Goal: Transaction & Acquisition: Purchase product/service

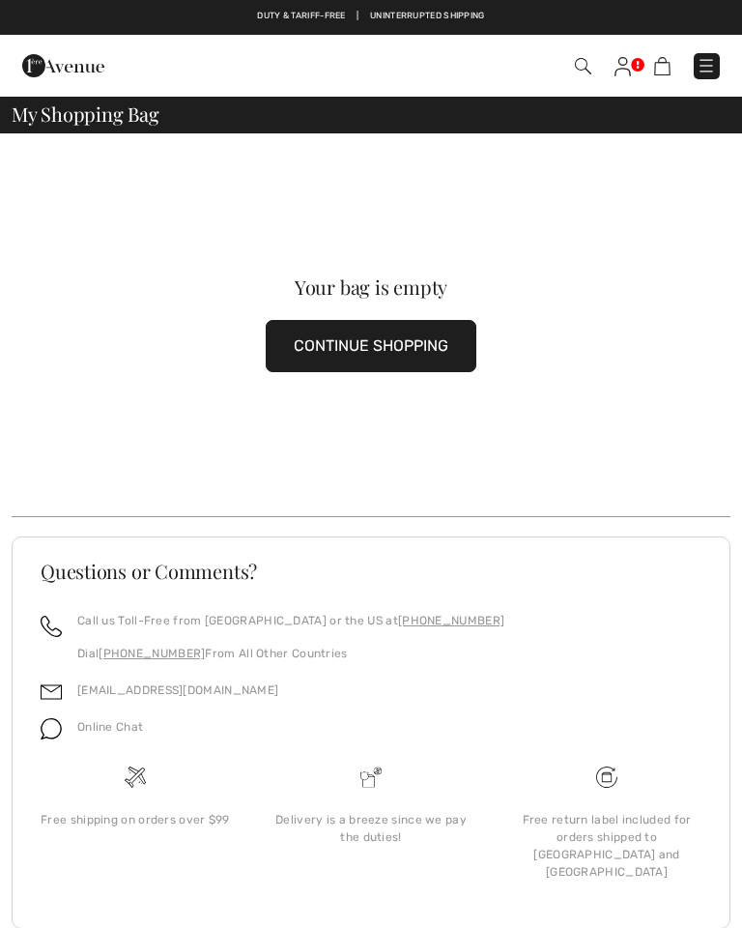
checkbox input "true"
click at [409, 354] on button "CONTINUE SHOPPING" at bounding box center [371, 346] width 211 height 52
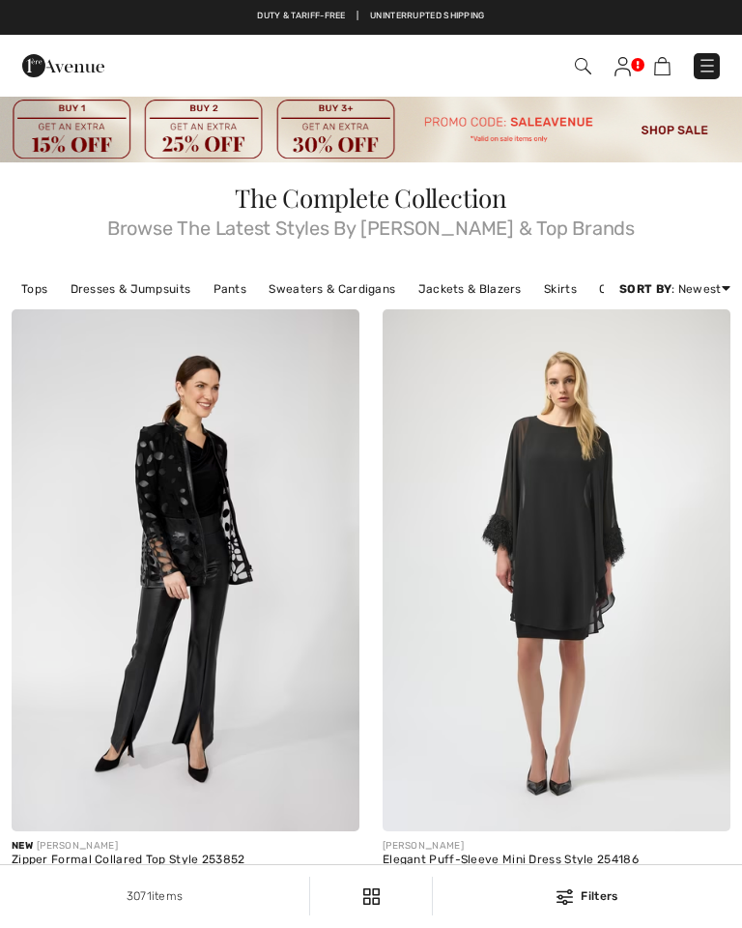
checkbox input "true"
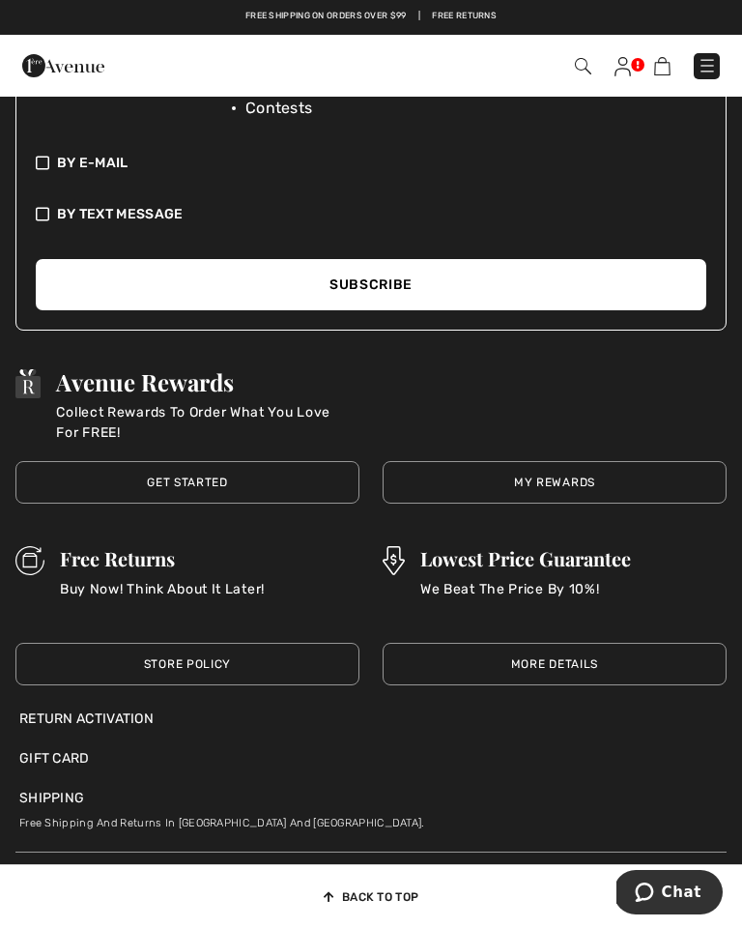
scroll to position [11783, 0]
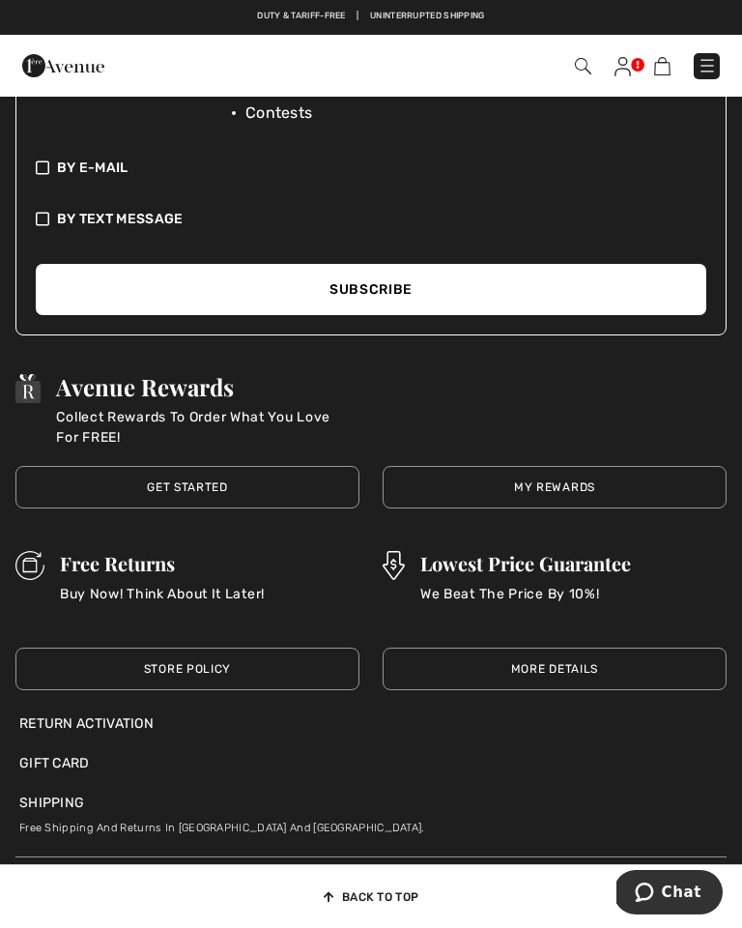
click at [668, 67] on img at bounding box center [662, 66] width 16 height 18
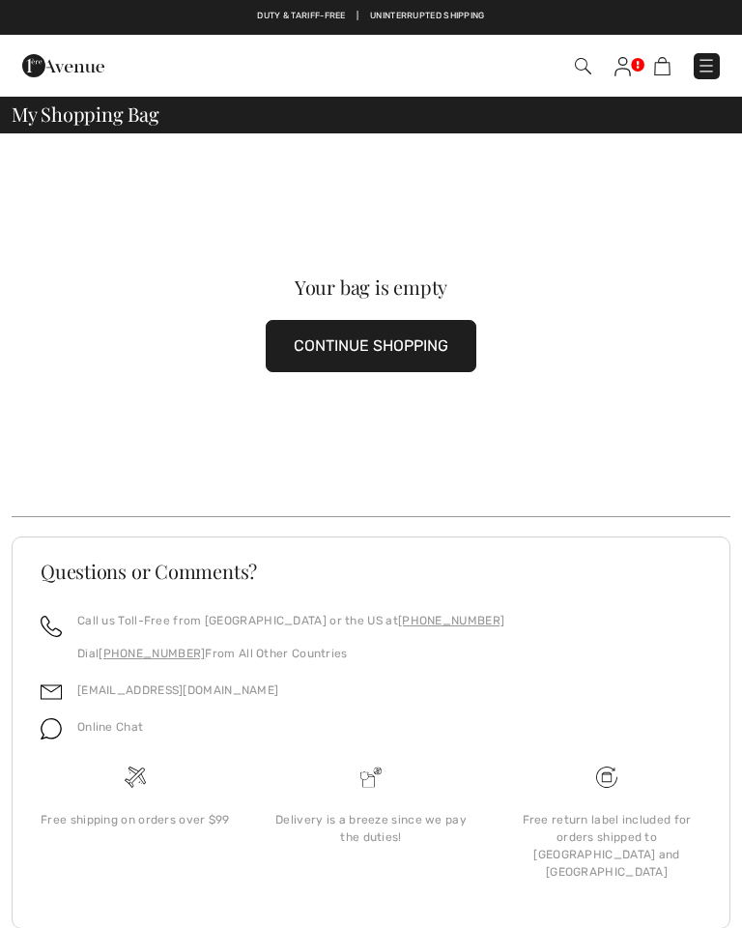
checkbox input "true"
click at [155, 106] on span "My Shopping Bag" at bounding box center [86, 113] width 148 height 19
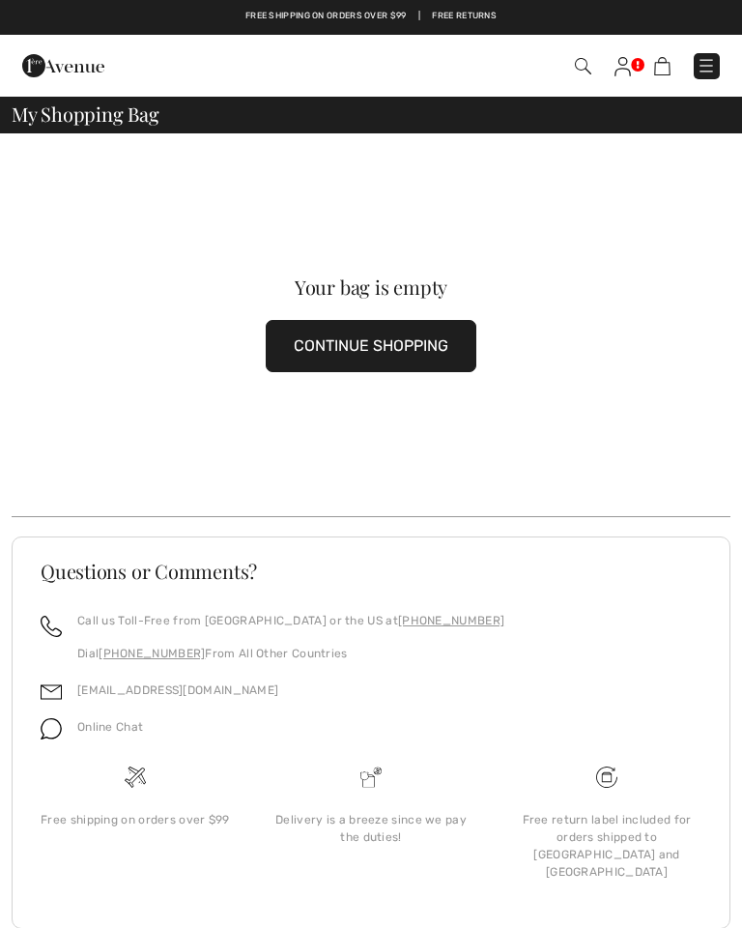
click at [713, 62] on img at bounding box center [706, 65] width 19 height 19
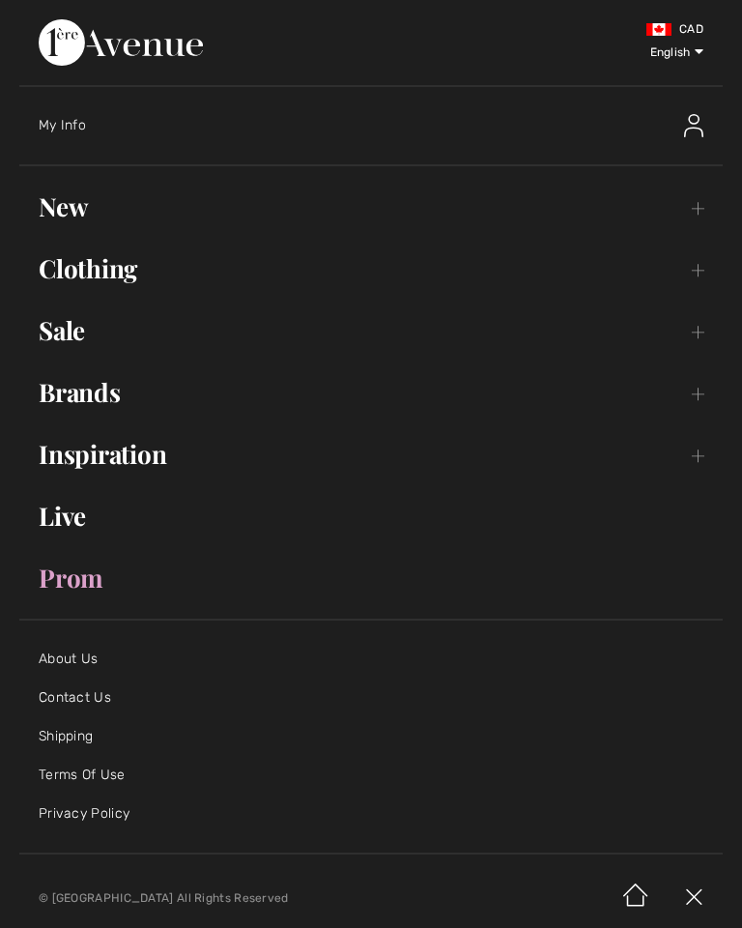
click at [76, 132] on span "My Info" at bounding box center [62, 125] width 47 height 16
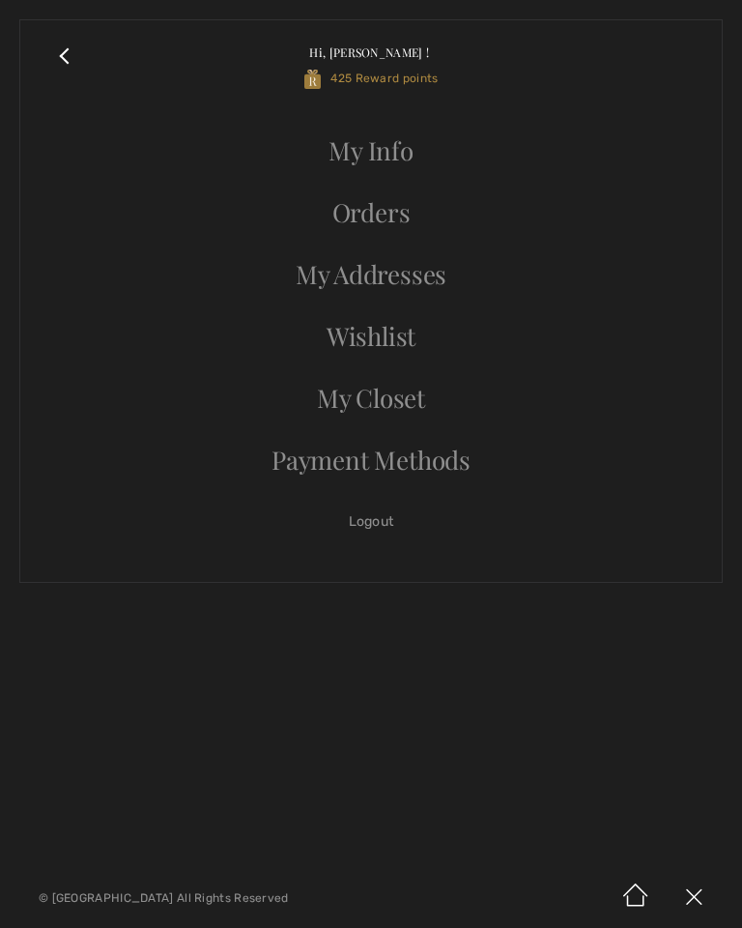
click at [397, 154] on link "My Info" at bounding box center [371, 151] width 663 height 43
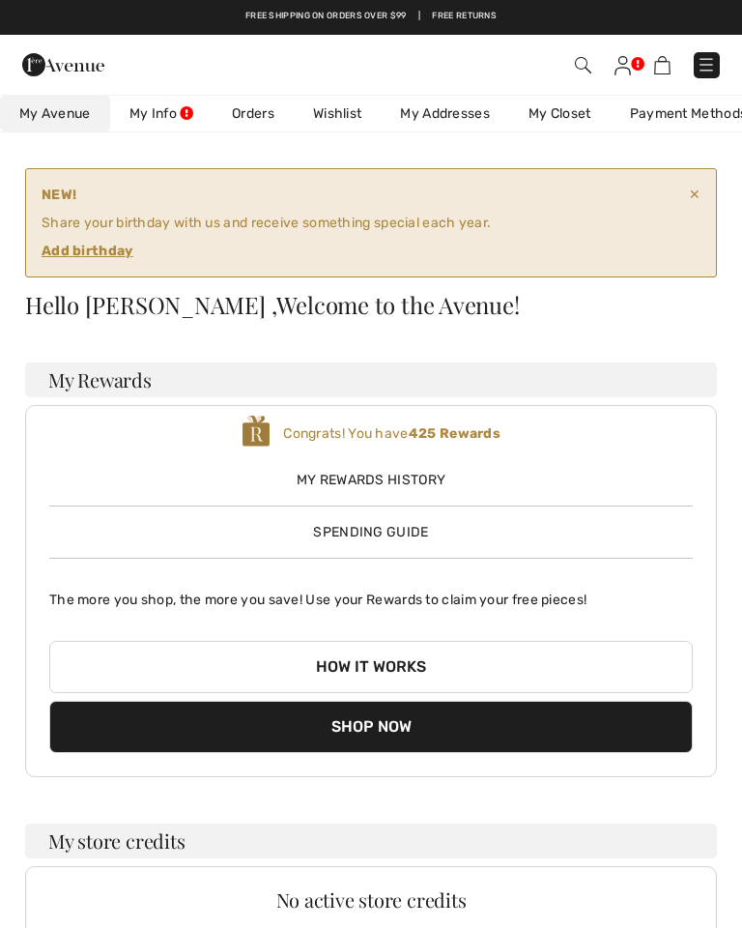
click at [341, 113] on link "Wishlist" at bounding box center [337, 114] width 87 height 36
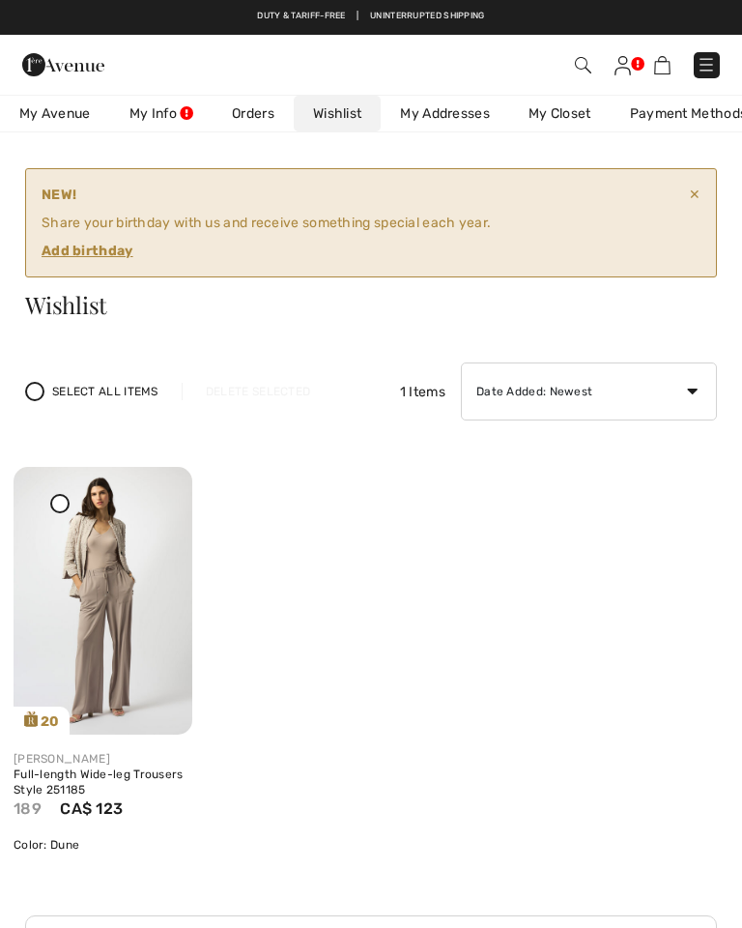
click at [67, 111] on span "My Avenue" at bounding box center [55, 113] width 72 height 20
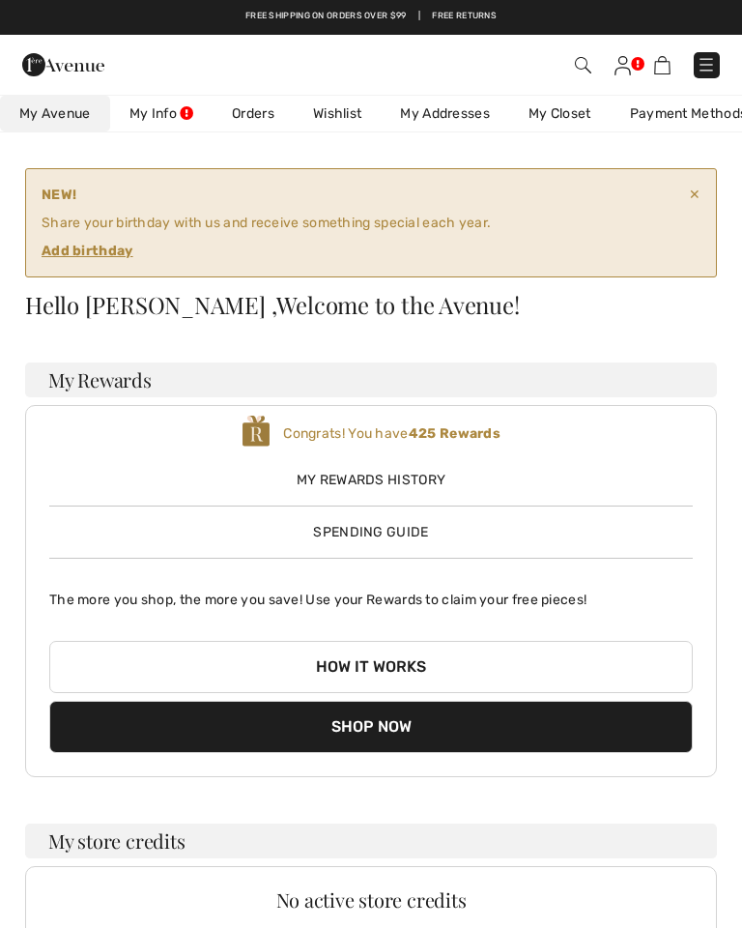
click at [715, 70] on img at bounding box center [706, 64] width 19 height 19
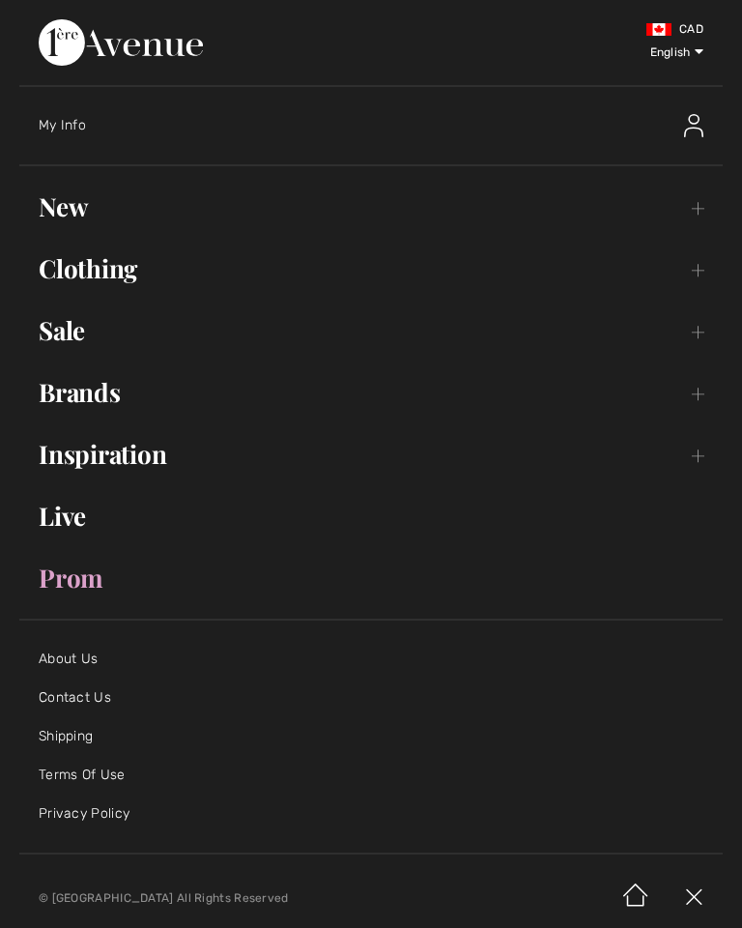
click at [75, 224] on link "New Toggle submenu" at bounding box center [371, 207] width 704 height 43
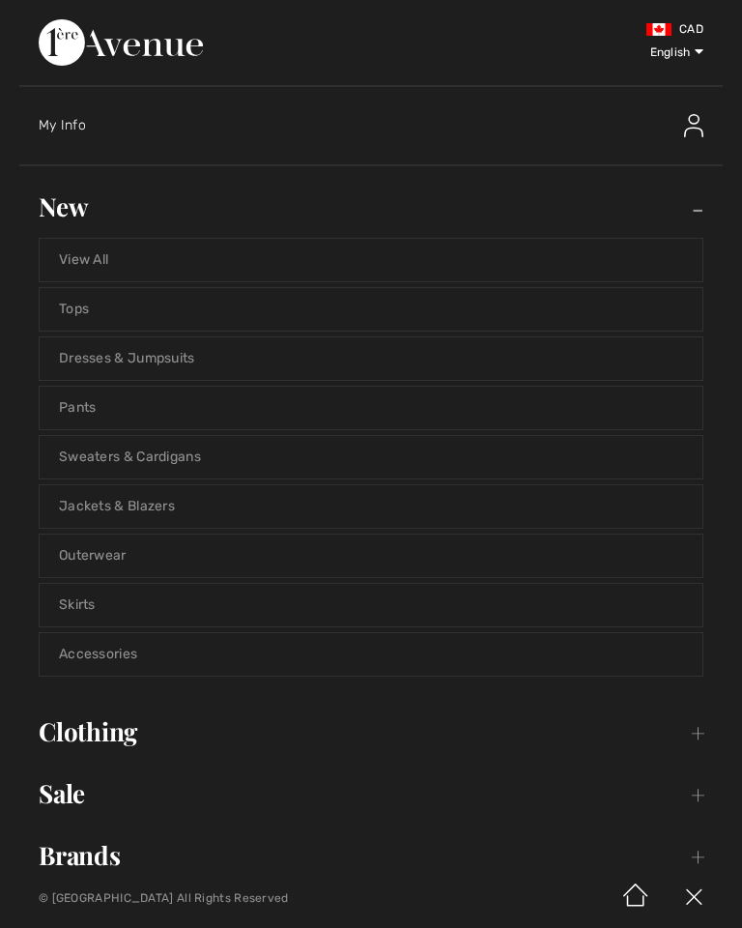
click at [78, 326] on link "Tops" at bounding box center [371, 309] width 663 height 43
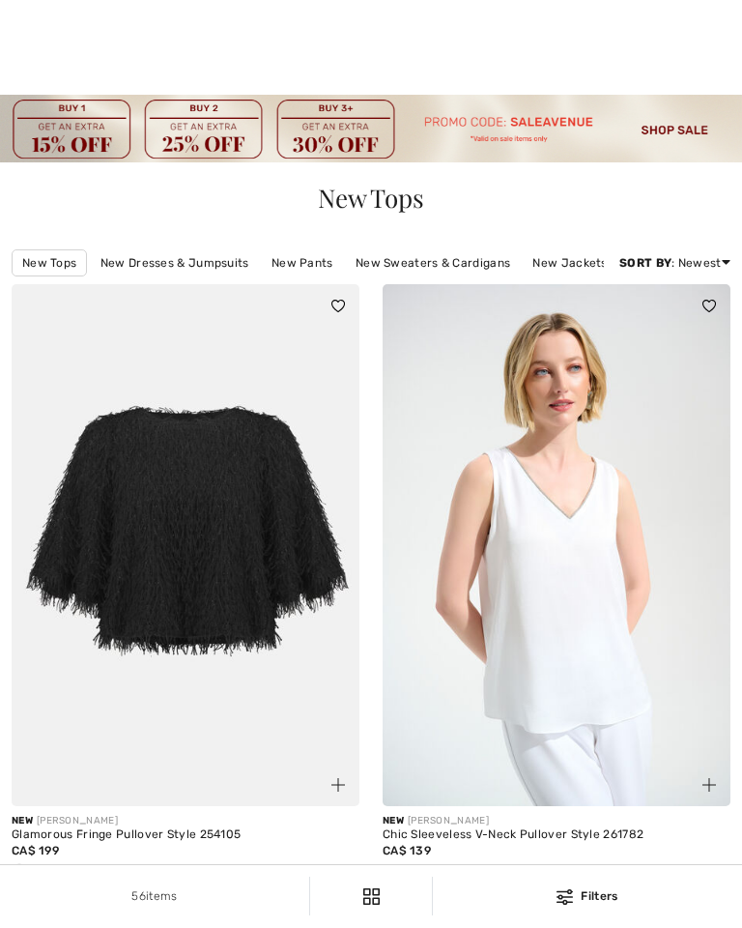
checkbox input "true"
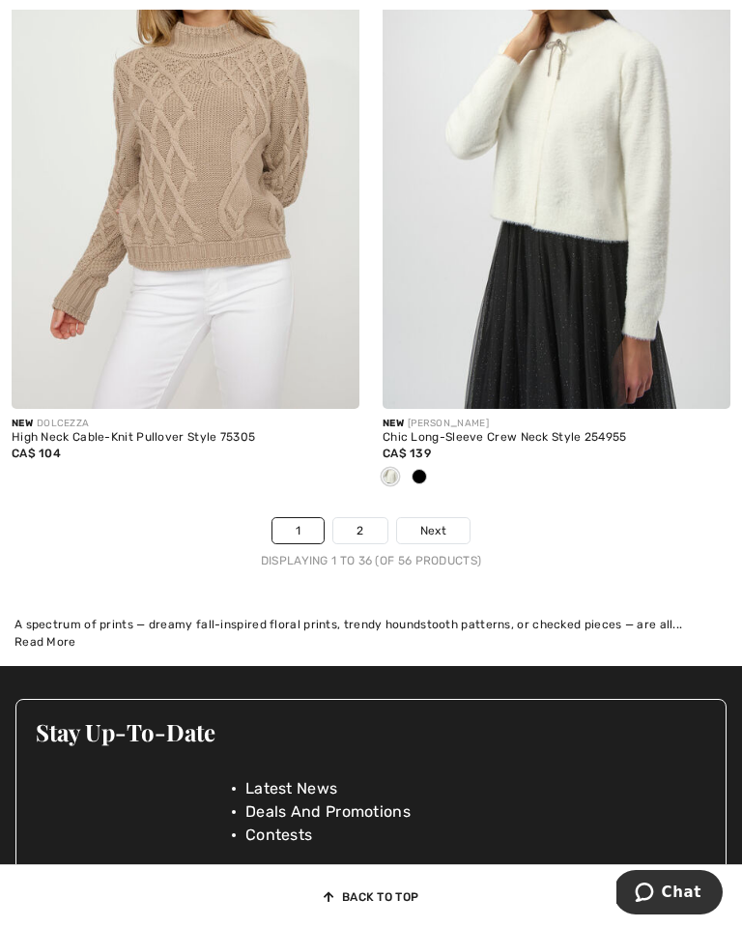
scroll to position [11155, 0]
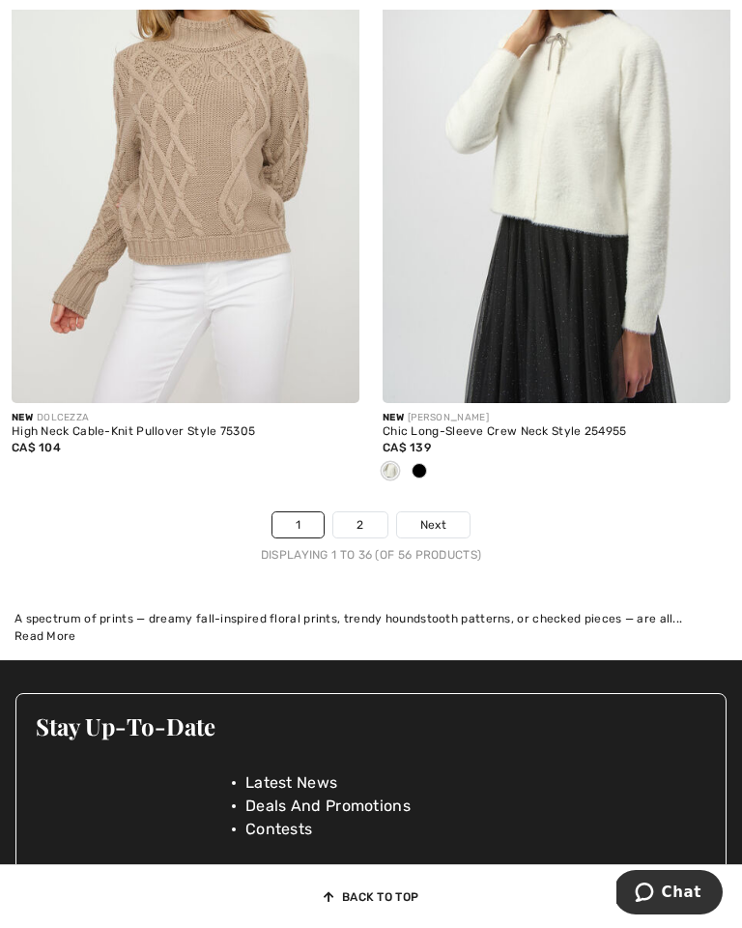
click at [439, 533] on span "Next" at bounding box center [433, 524] width 26 height 17
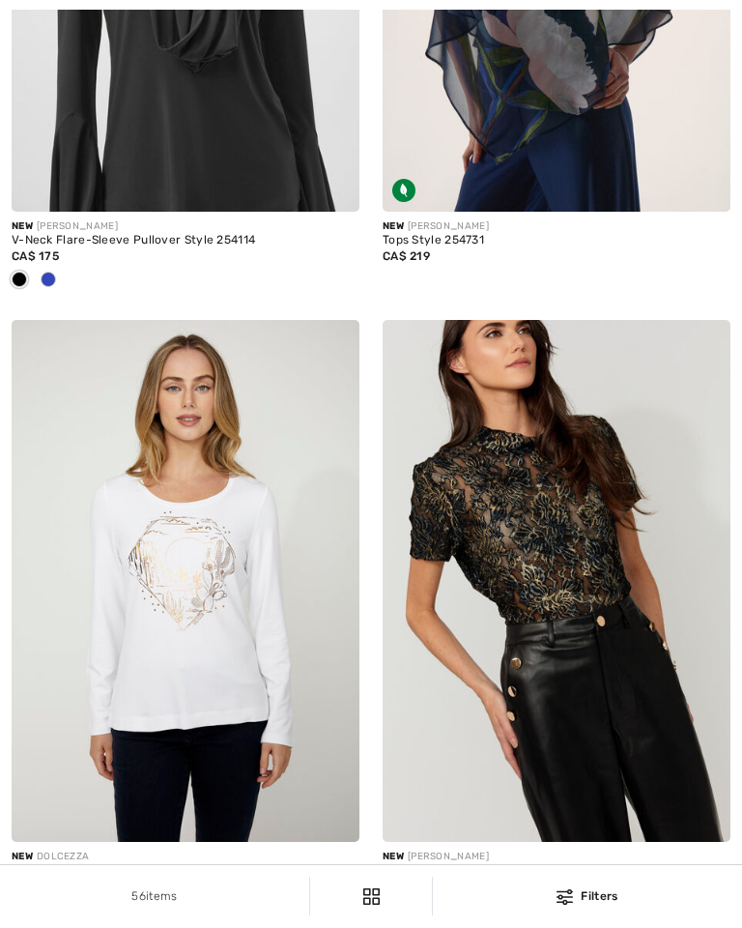
checkbox input "true"
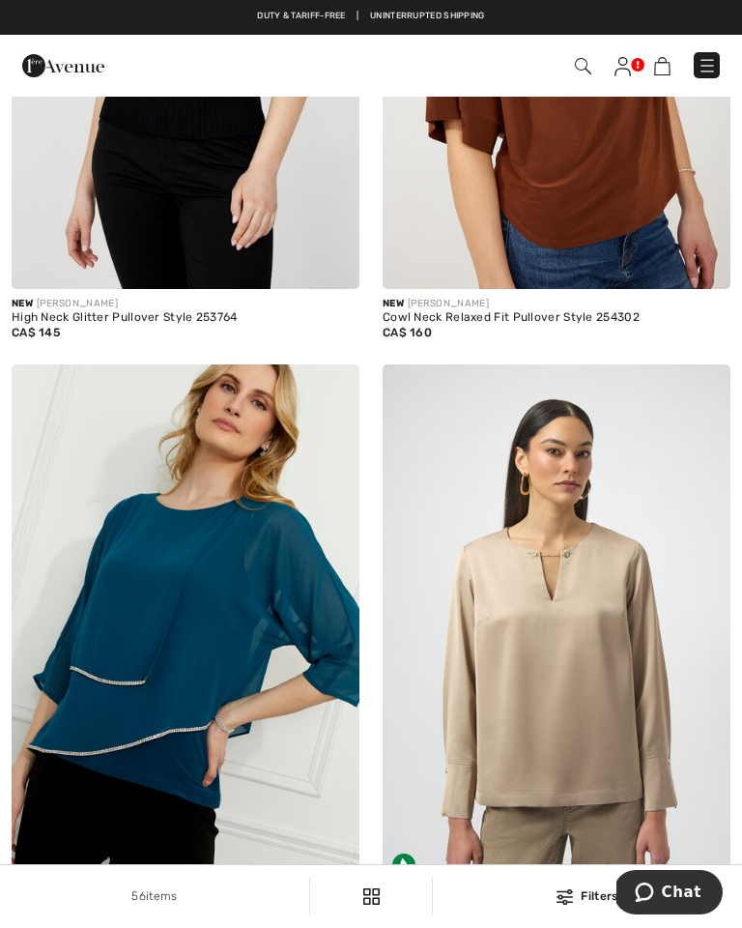
scroll to position [3003, 0]
click at [580, 59] on img at bounding box center [583, 66] width 16 height 16
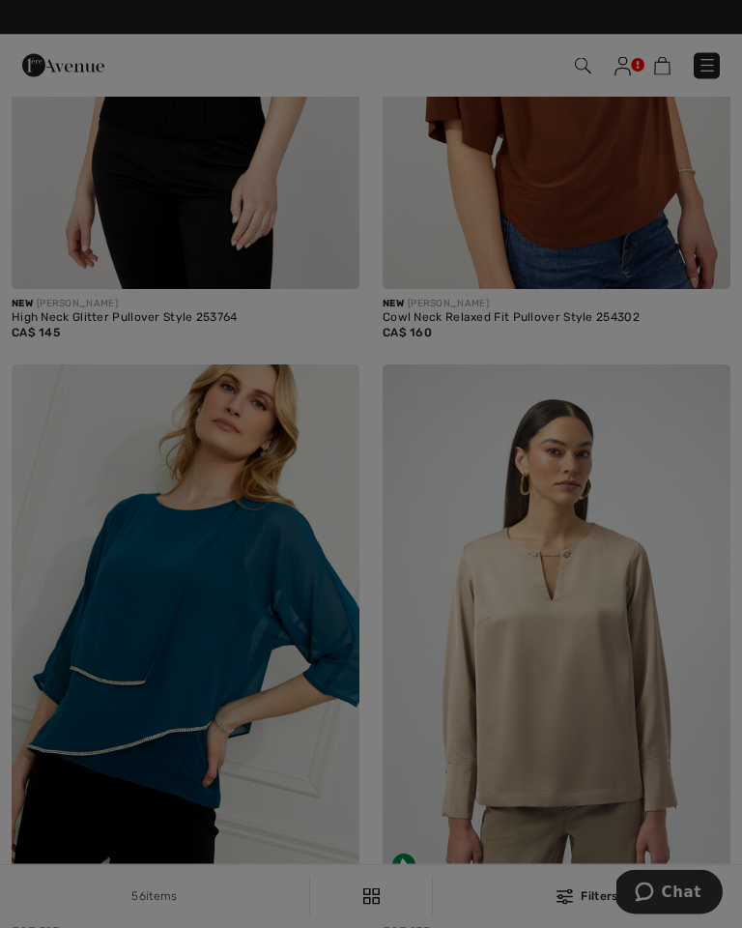
scroll to position [3004, 0]
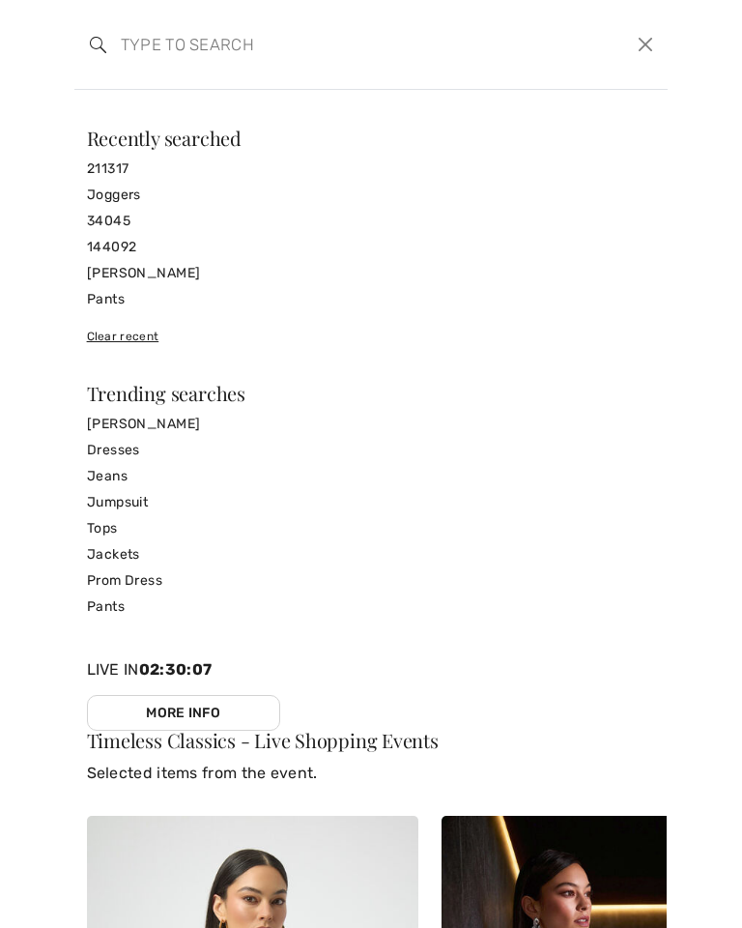
click at [109, 239] on link "144092" at bounding box center [371, 247] width 569 height 26
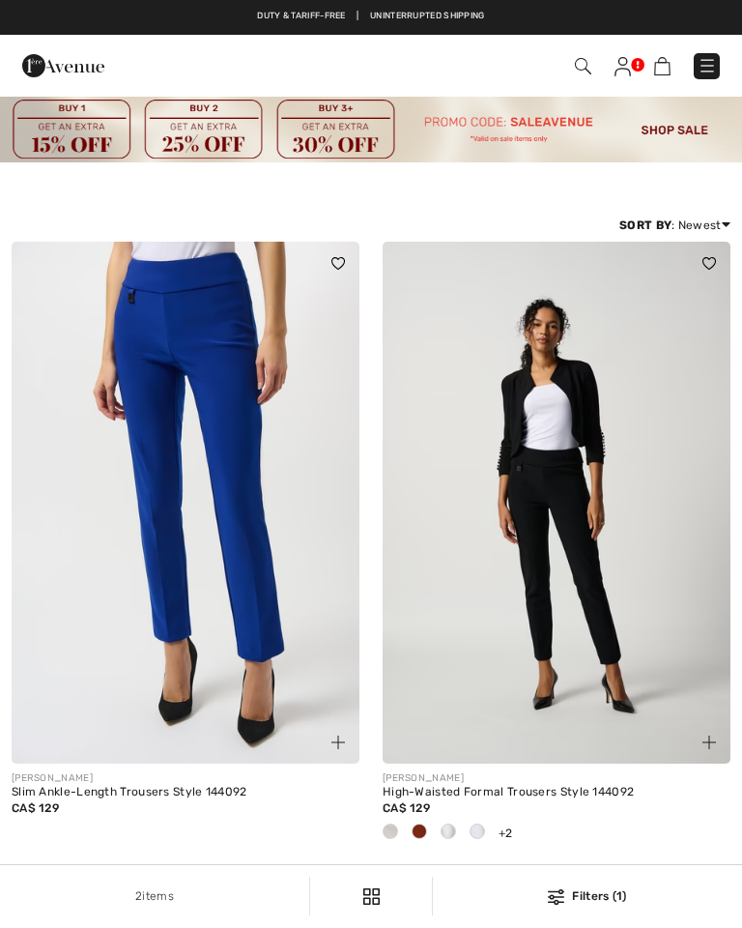
checkbox input "true"
click at [605, 481] on img at bounding box center [557, 503] width 348 height 522
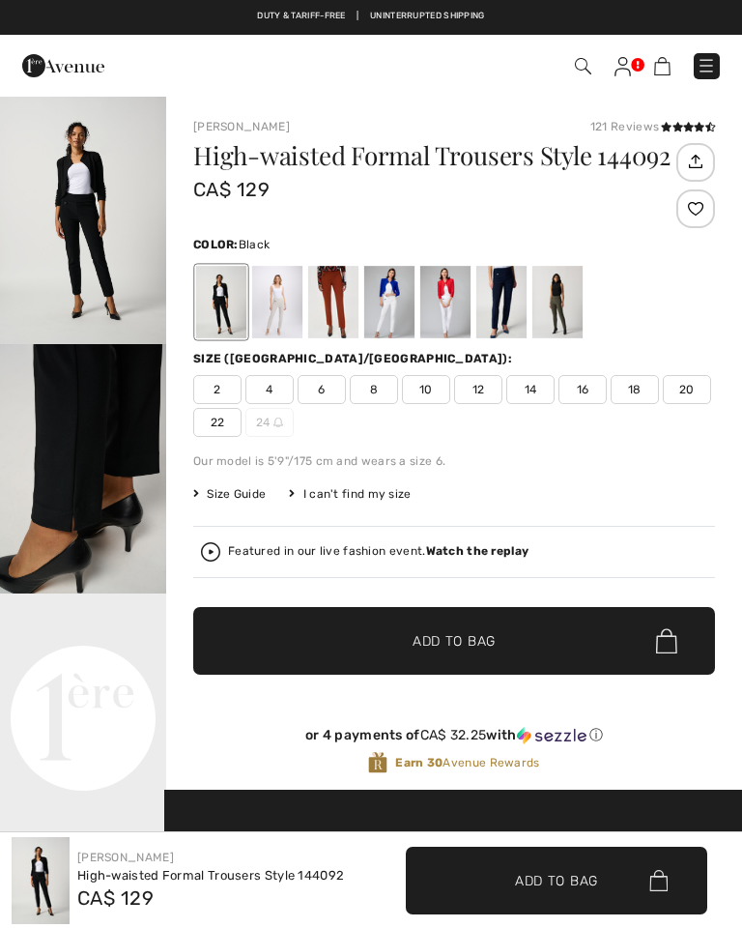
checkbox input "true"
click at [433, 386] on span "10" at bounding box center [426, 389] width 48 height 29
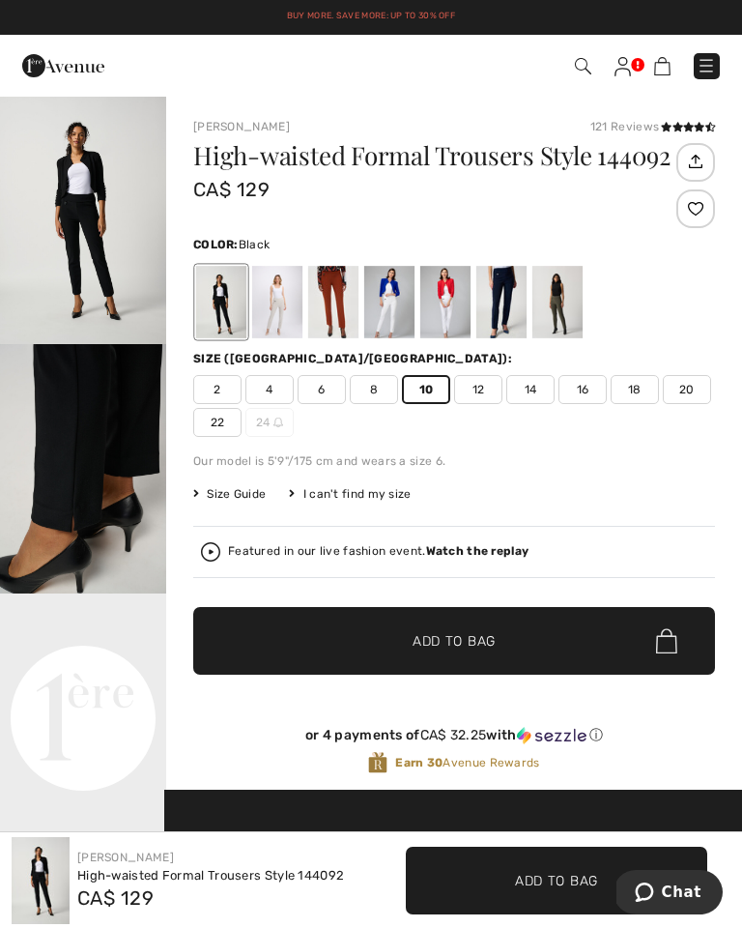
click at [522, 651] on span "✔ Added to Bag Add to Bag" at bounding box center [454, 641] width 522 height 68
click at [344, 293] on div at bounding box center [333, 302] width 50 height 72
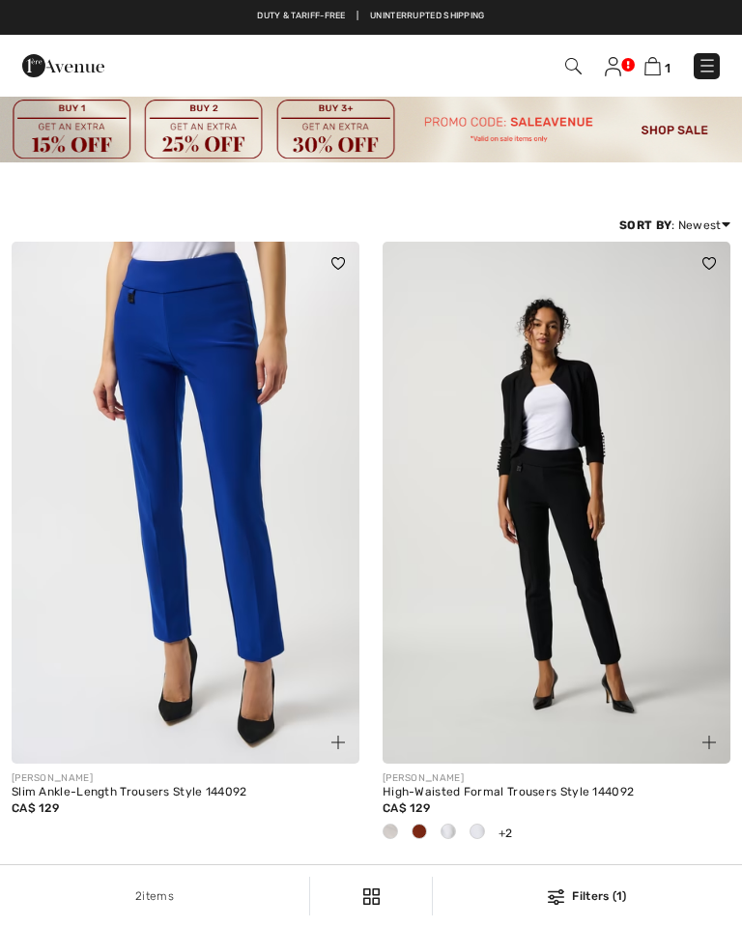
checkbox input "true"
click at [579, 59] on img at bounding box center [573, 66] width 16 height 16
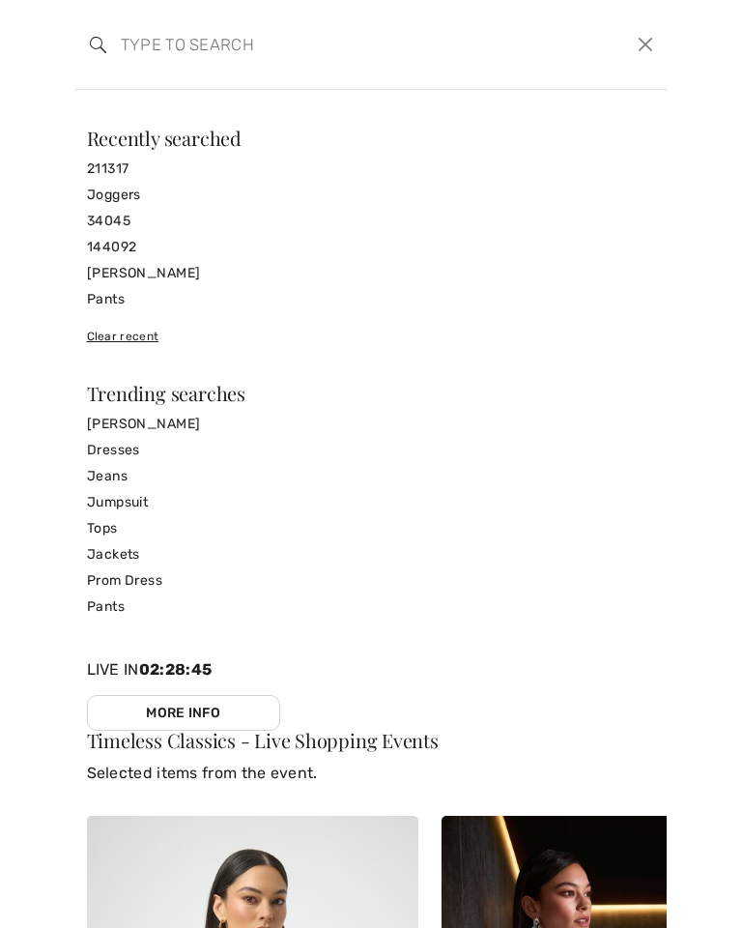
click at [262, 59] on input "search" at bounding box center [309, 44] width 407 height 58
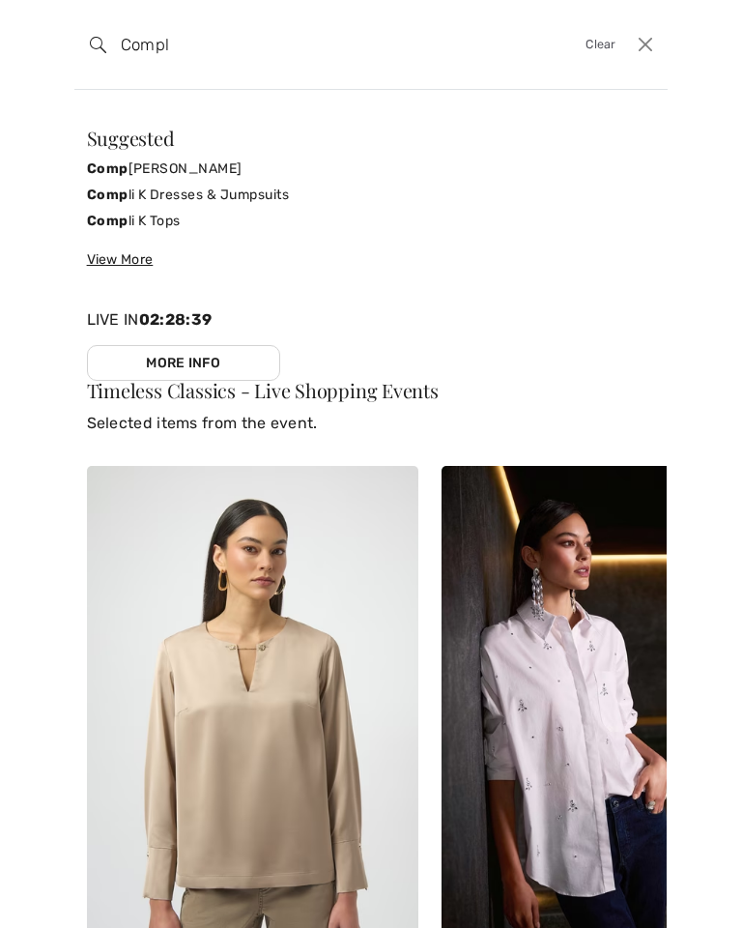
type input "Compli"
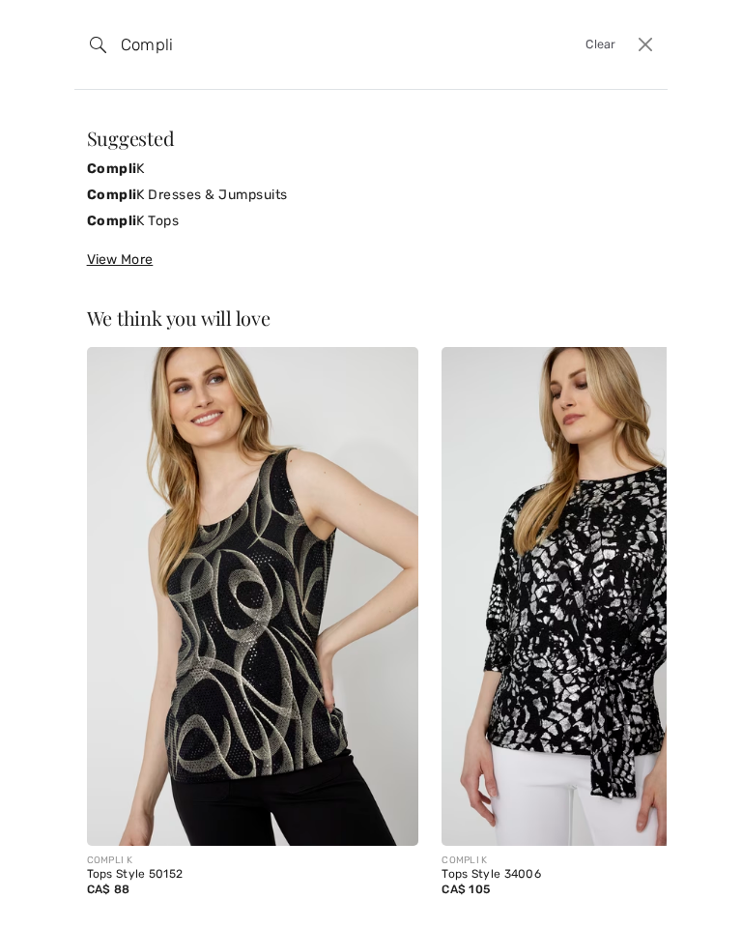
click at [144, 213] on link "Compli K Tops" at bounding box center [371, 221] width 569 height 26
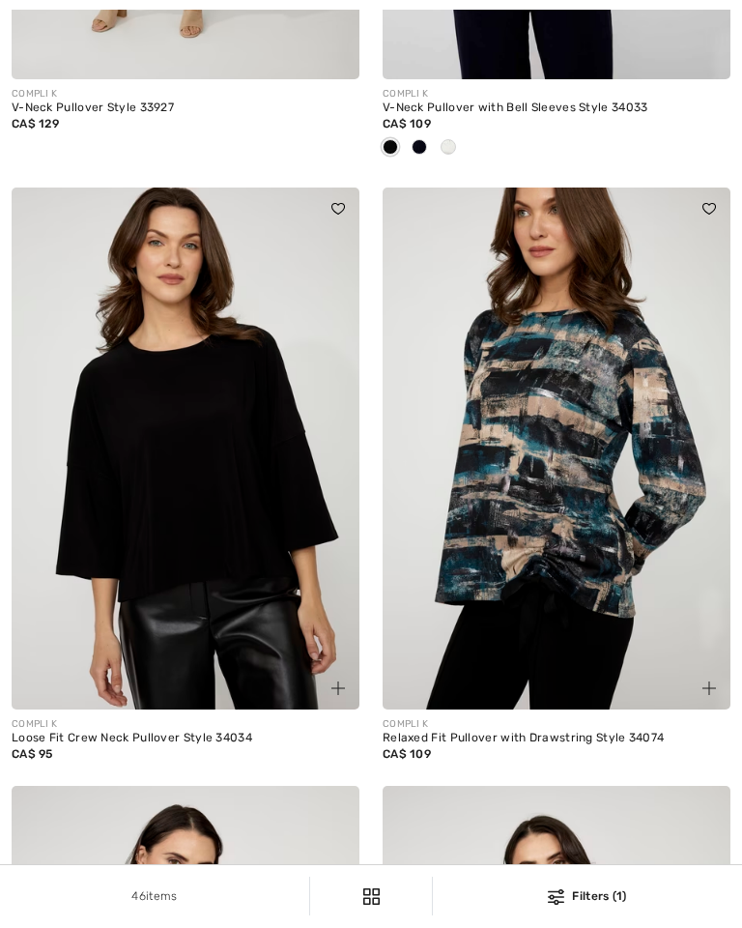
checkbox input "true"
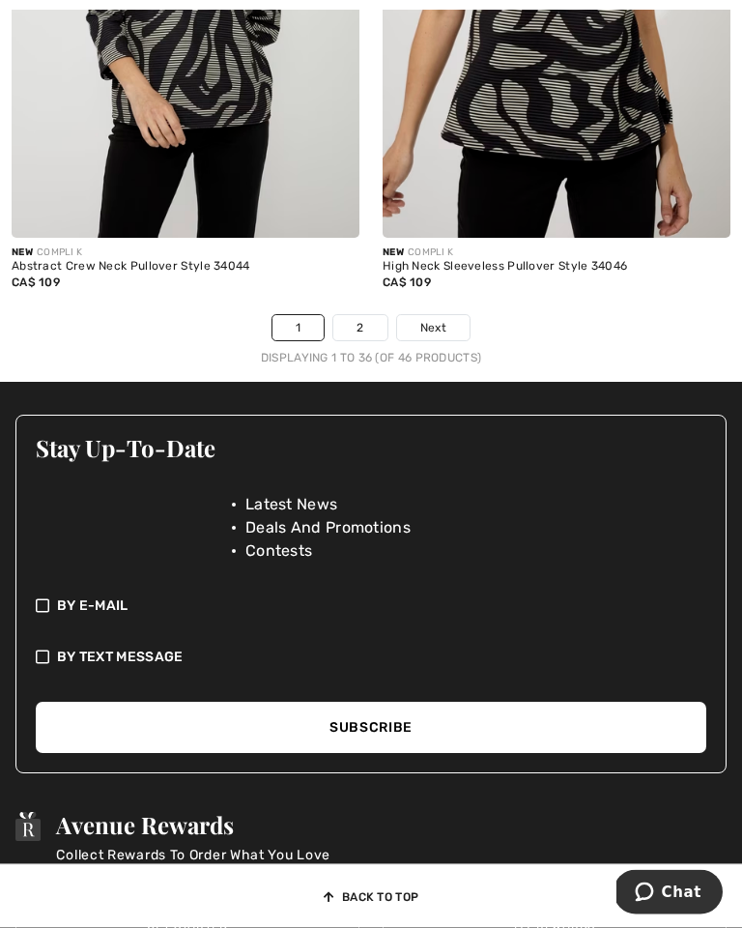
scroll to position [11197, 0]
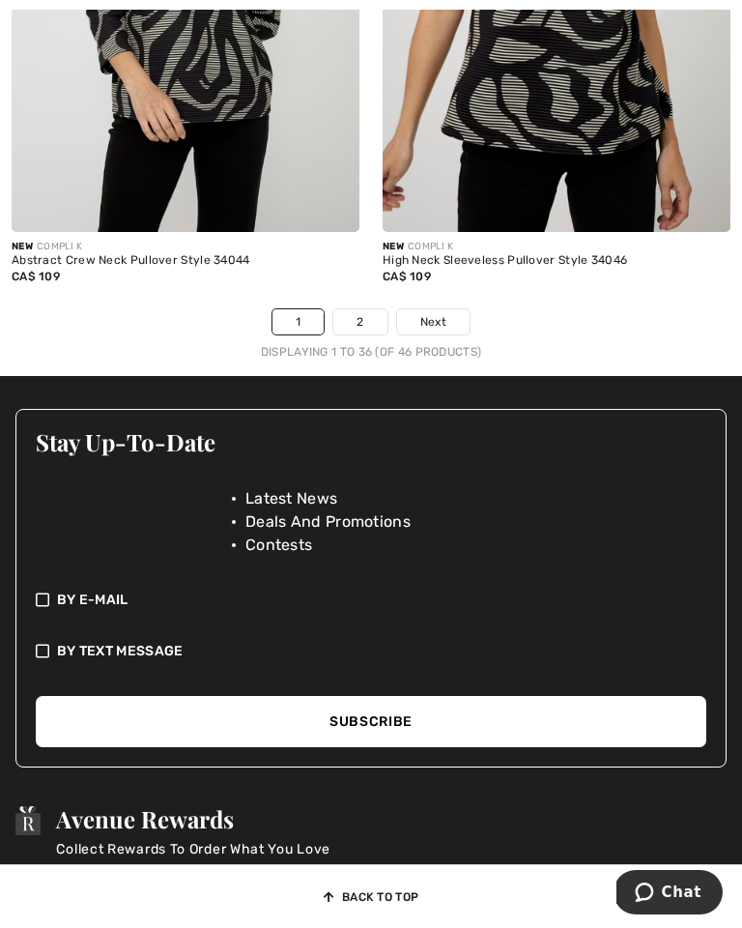
click at [448, 328] on link "Next" at bounding box center [433, 321] width 72 height 25
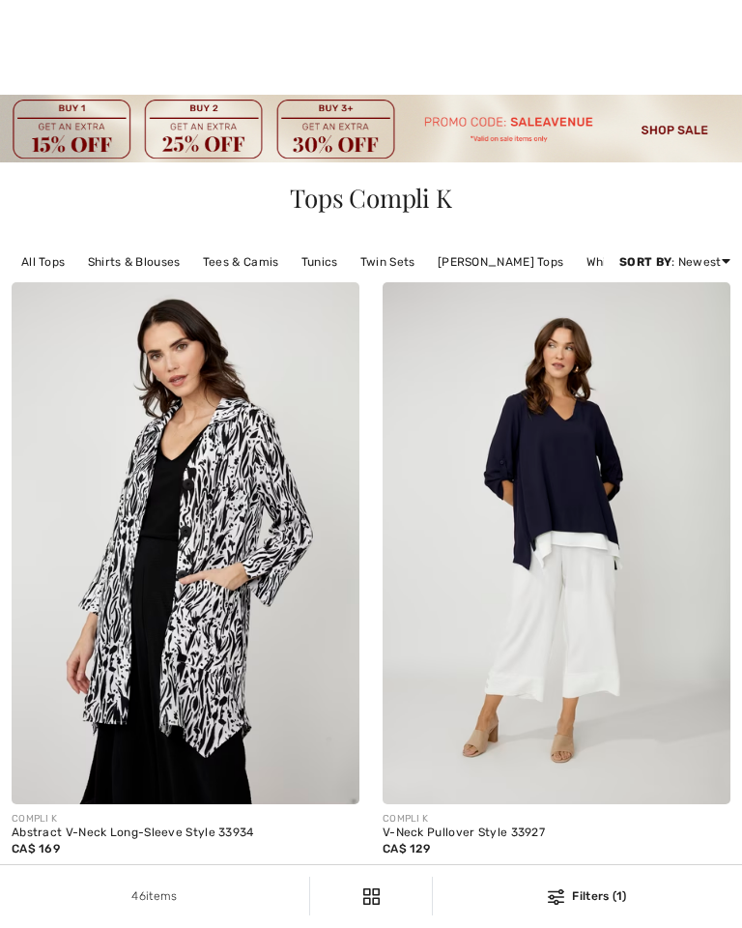
checkbox input "true"
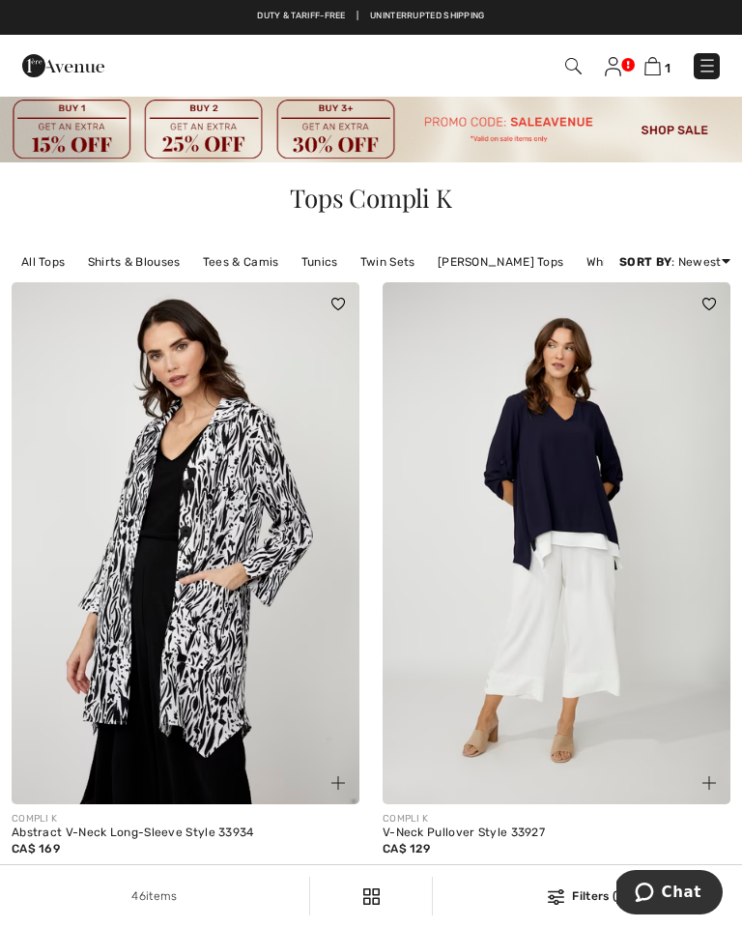
click at [568, 65] on img at bounding box center [573, 66] width 16 height 16
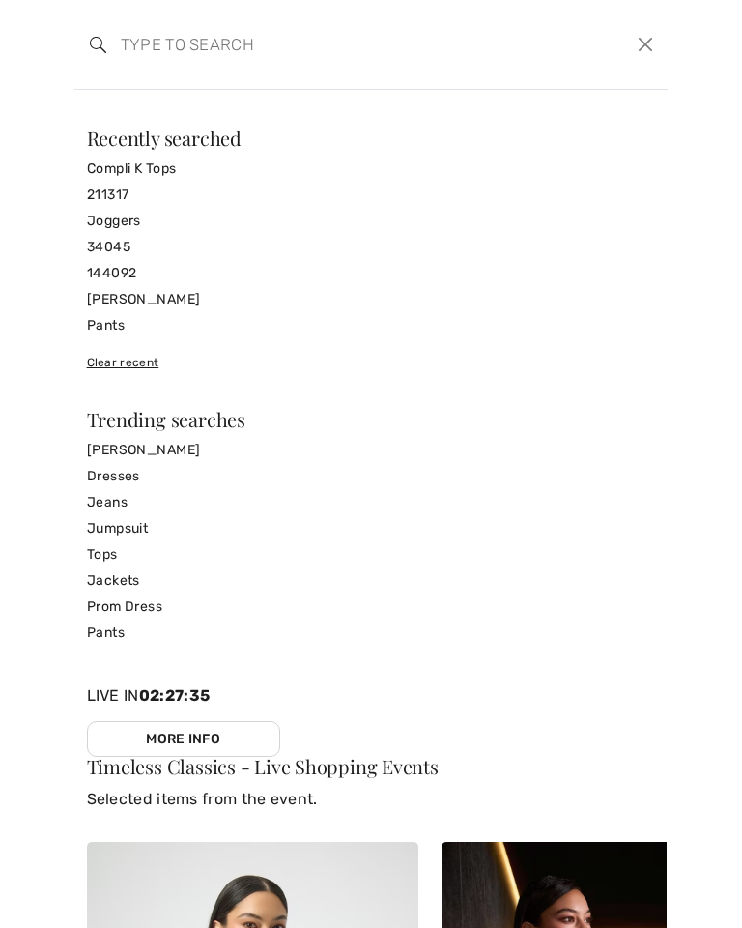
click at [113, 243] on link "34045" at bounding box center [371, 247] width 569 height 26
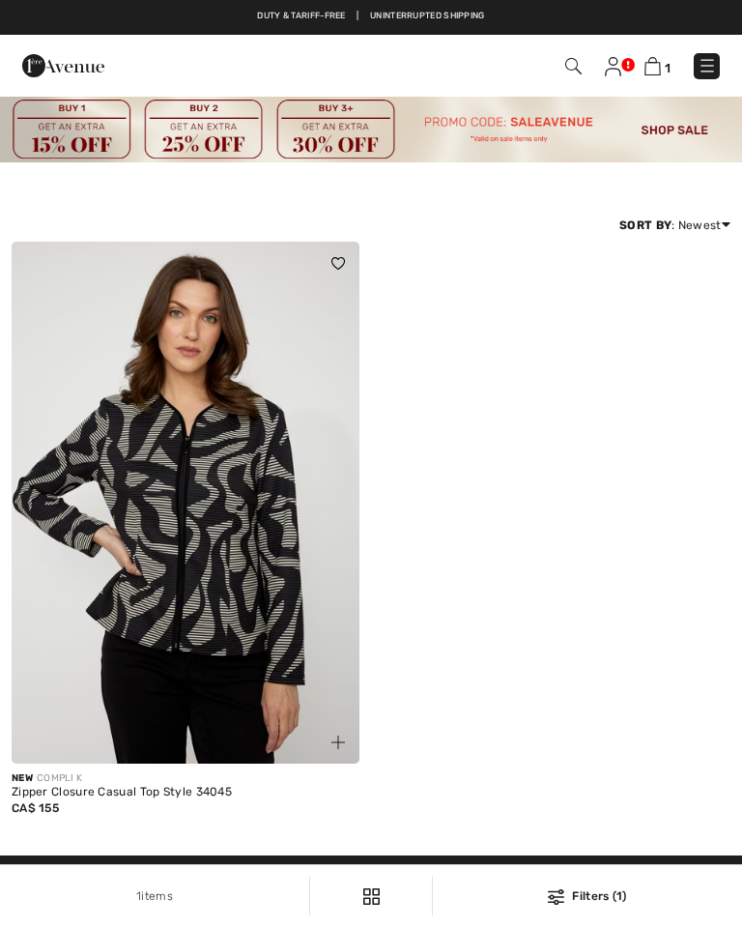
checkbox input "true"
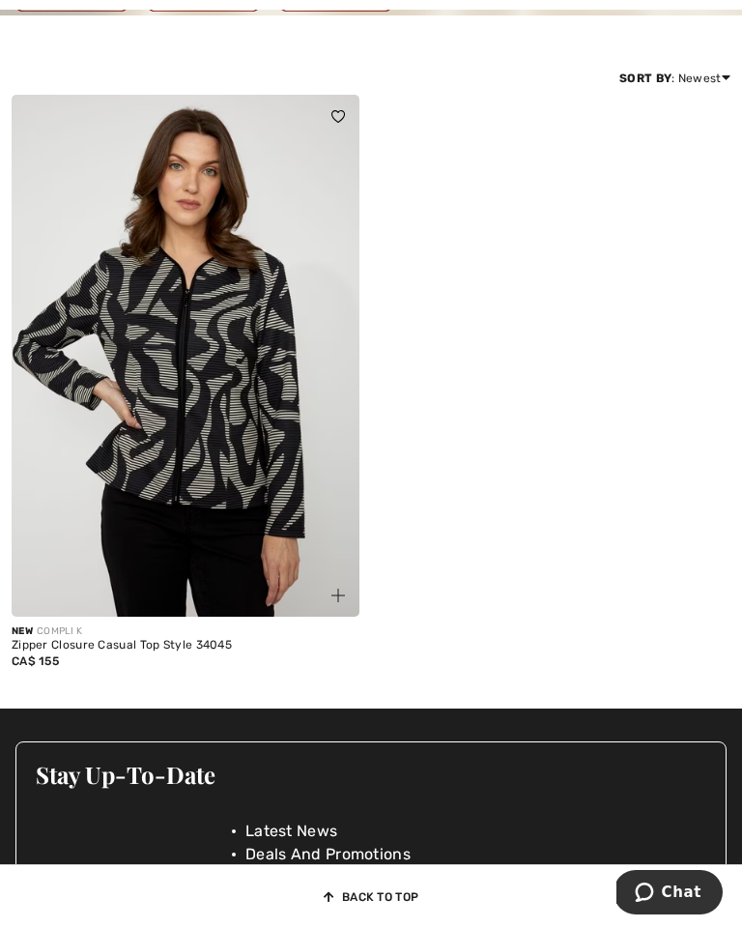
scroll to position [148, 0]
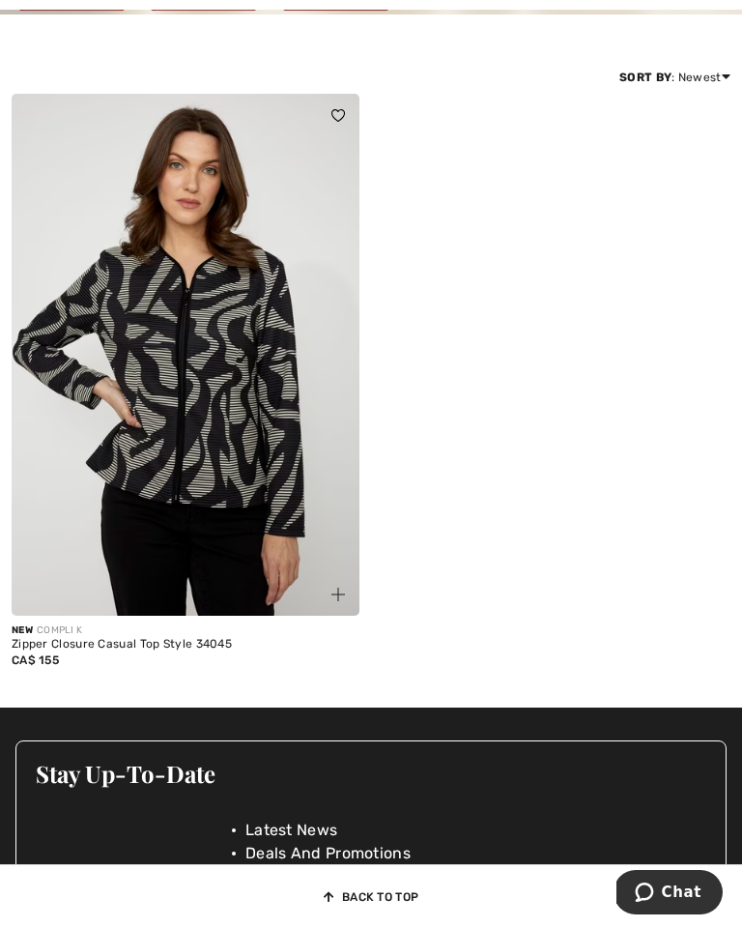
click at [236, 367] on img at bounding box center [186, 355] width 348 height 522
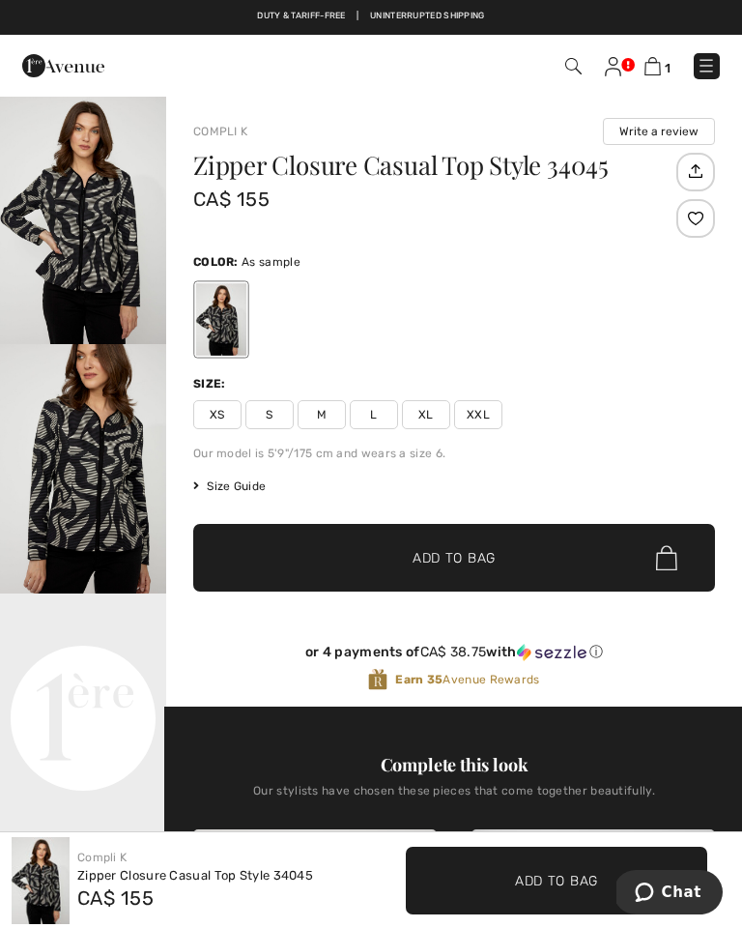
click at [320, 419] on span "M" at bounding box center [322, 414] width 48 height 29
click at [485, 565] on span "Add to Bag" at bounding box center [454, 558] width 83 height 20
click at [658, 68] on img at bounding box center [651, 66] width 16 height 18
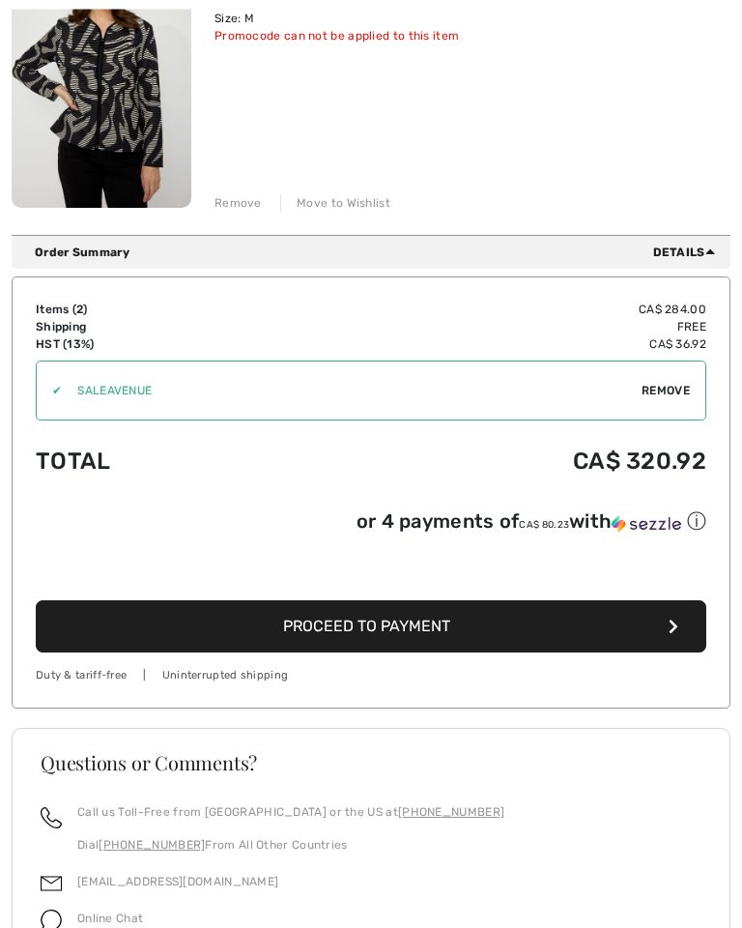
scroll to position [646, 0]
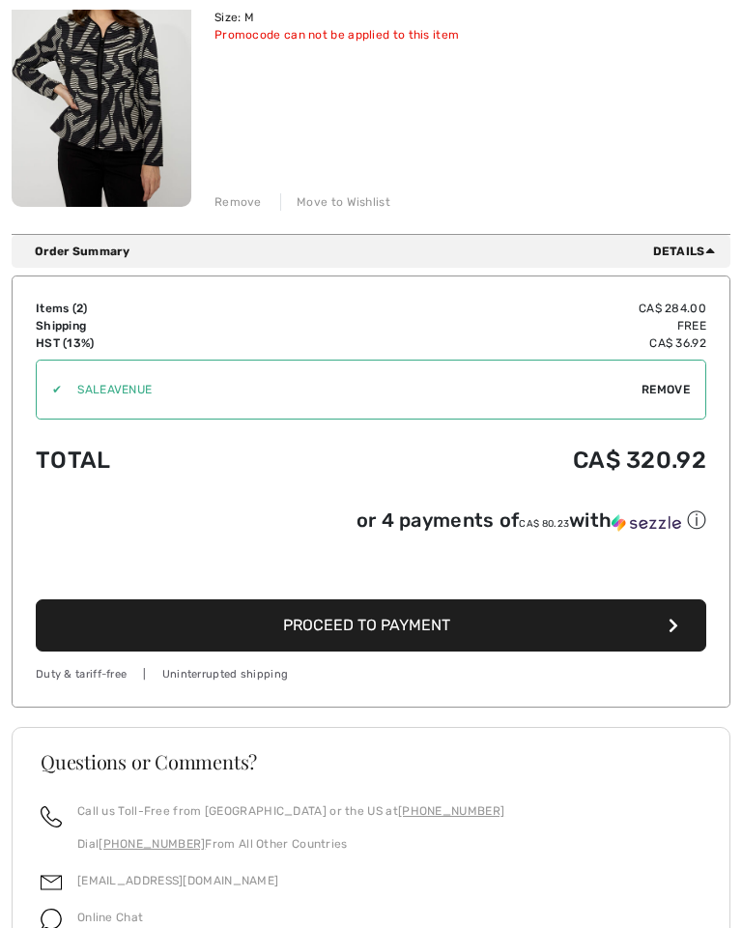
click at [650, 623] on button "Proceed to Payment" at bounding box center [371, 625] width 671 height 52
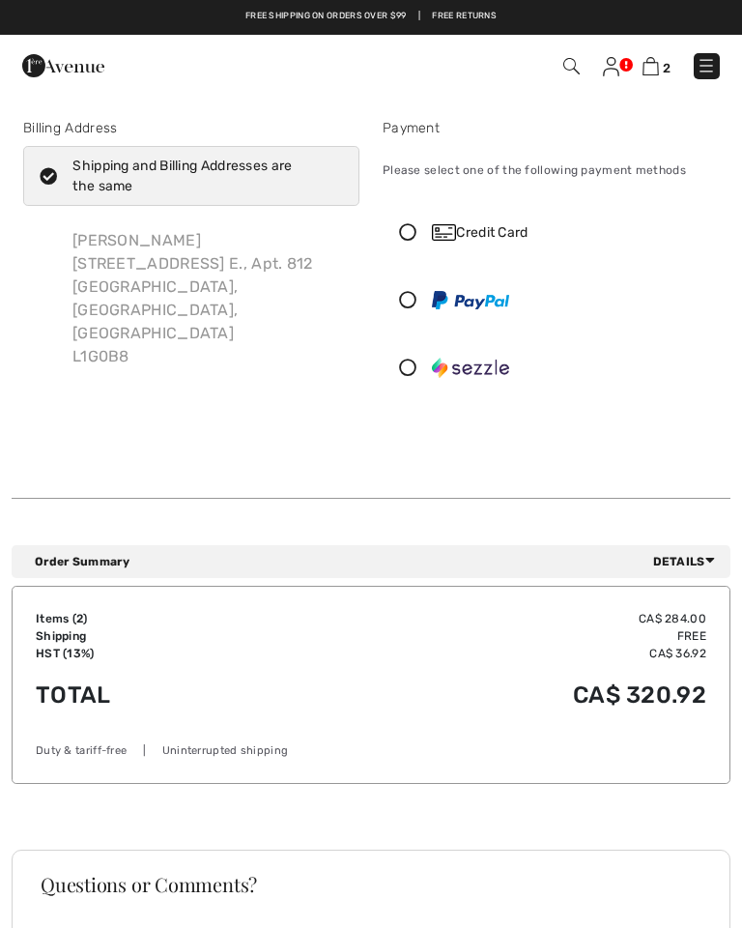
click at [455, 237] on img at bounding box center [444, 232] width 24 height 16
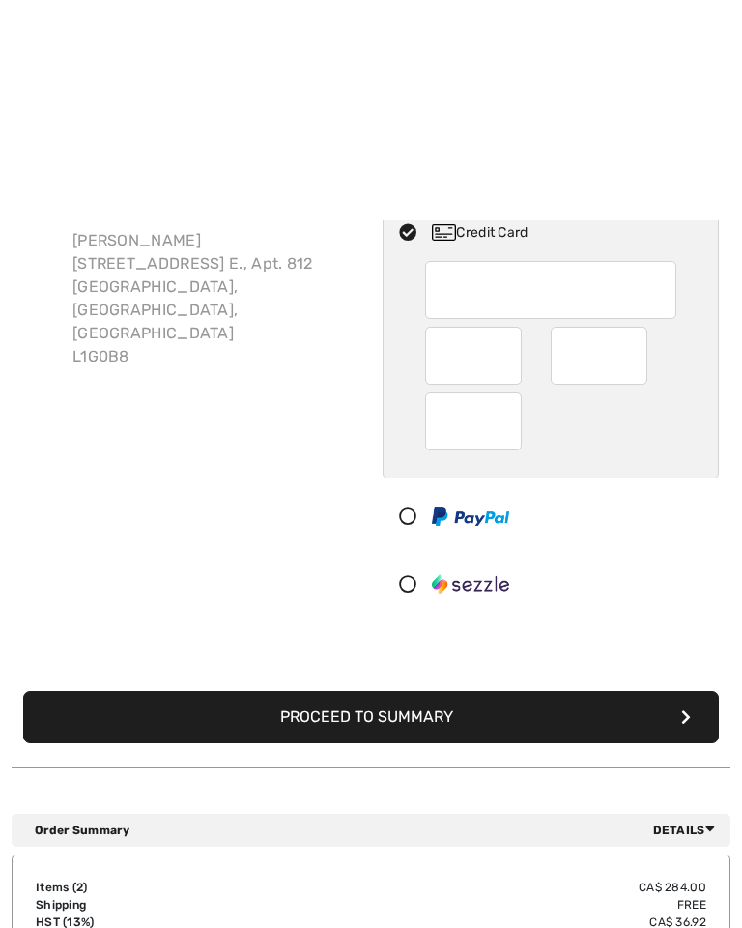
scroll to position [231, 0]
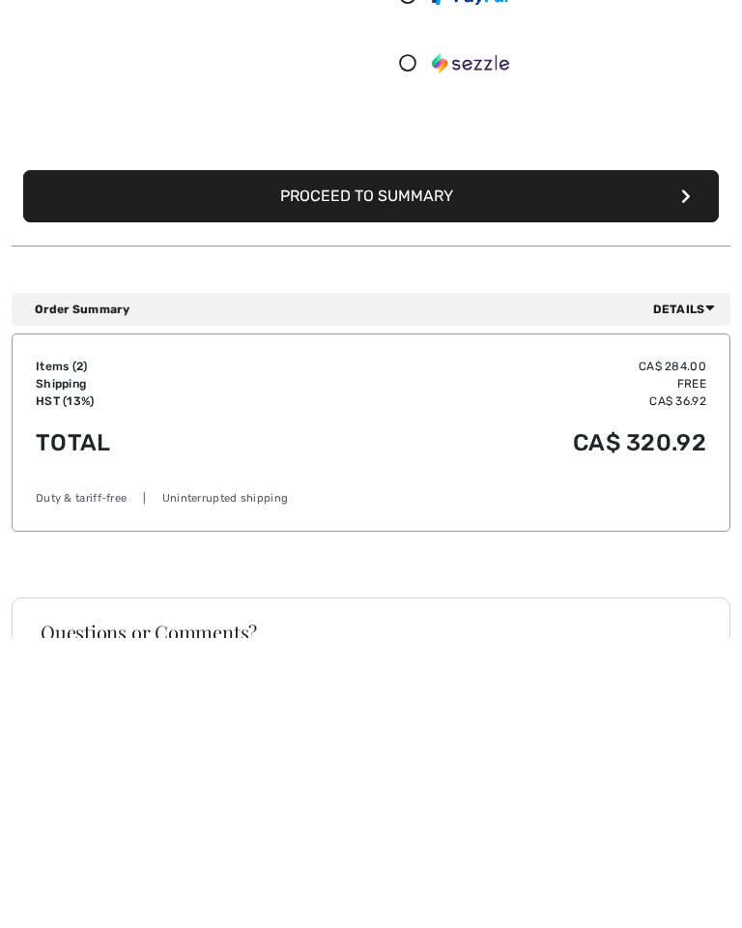
click at [689, 478] on icon "submit" at bounding box center [686, 485] width 10 height 15
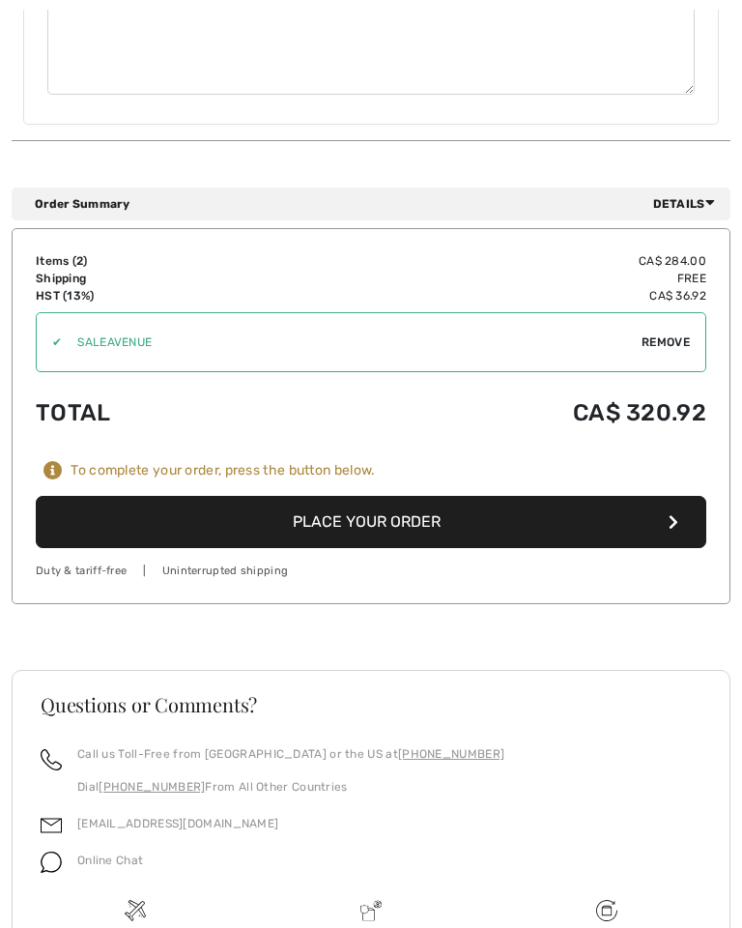
scroll to position [1423, 0]
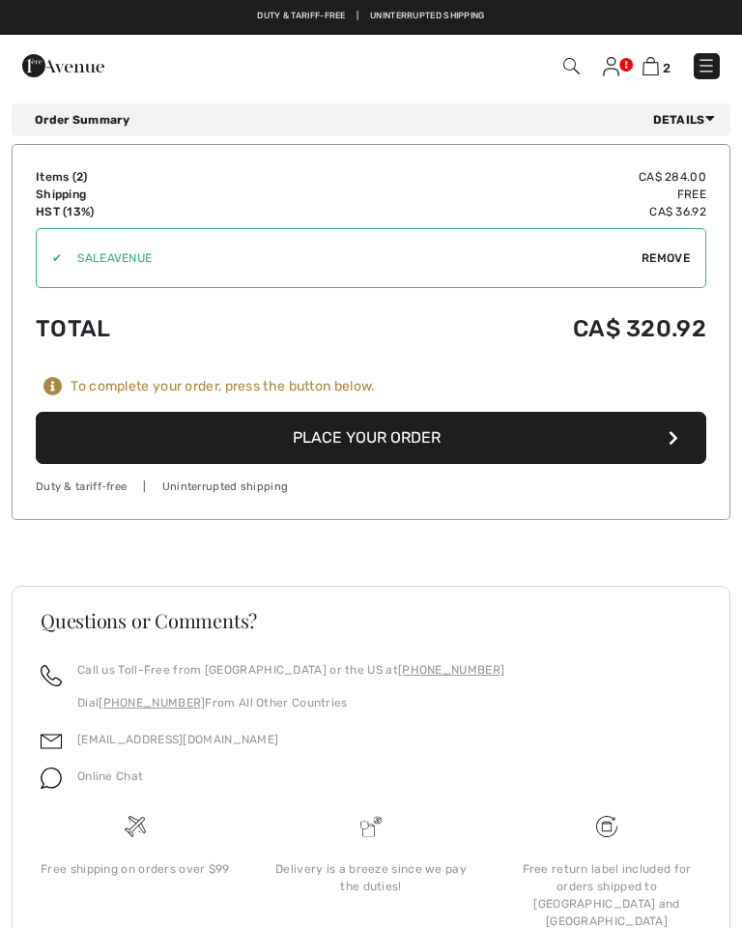
click at [681, 412] on button "Place Your Order" at bounding box center [371, 438] width 671 height 52
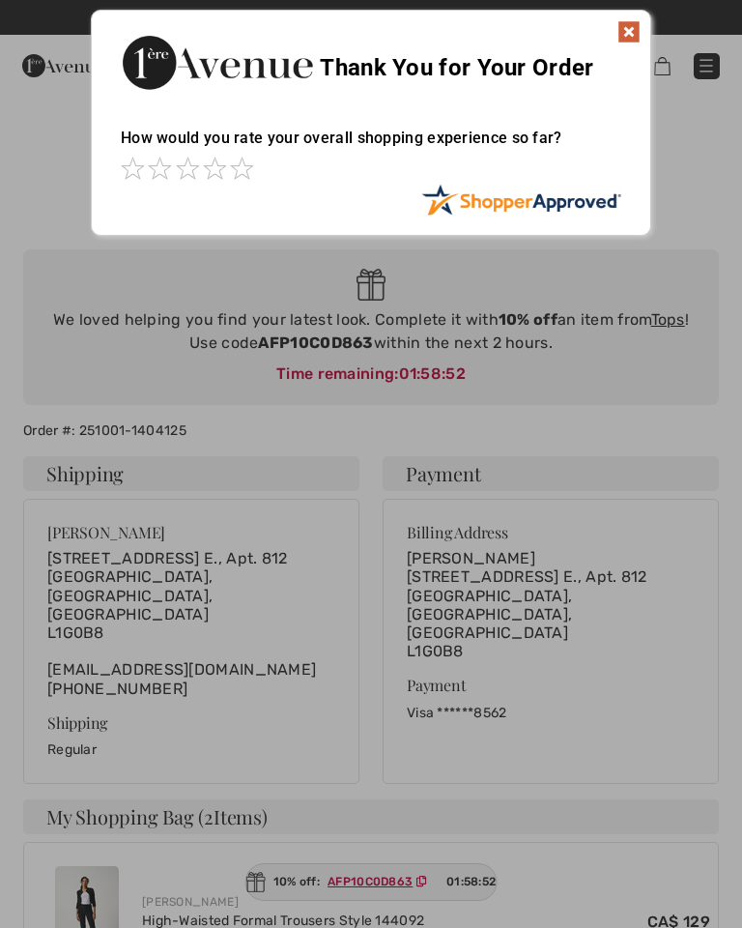
click at [33, 831] on div at bounding box center [371, 464] width 742 height 928
